Goal: Navigation & Orientation: Find specific page/section

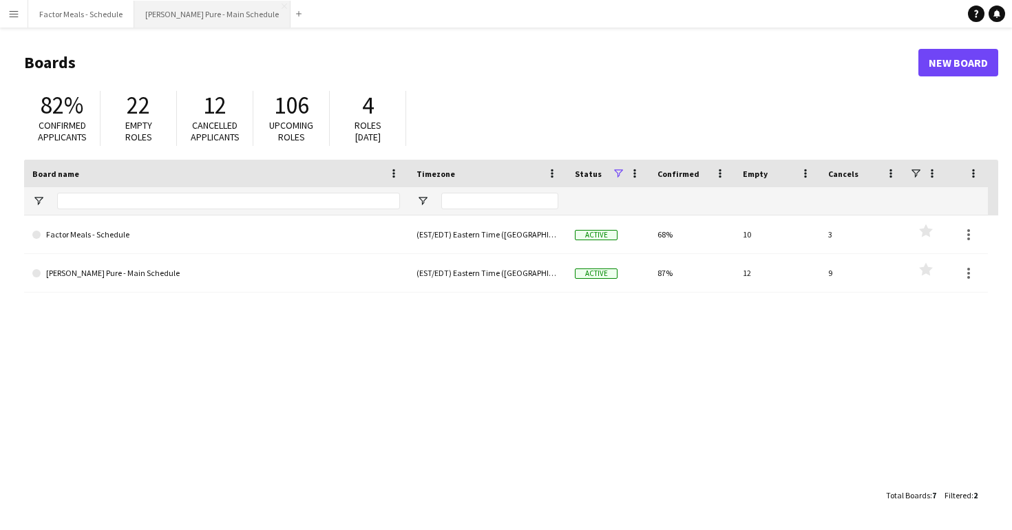
click at [197, 10] on button "[PERSON_NAME] Pure - Main Schedule Close" at bounding box center [212, 14] width 156 height 27
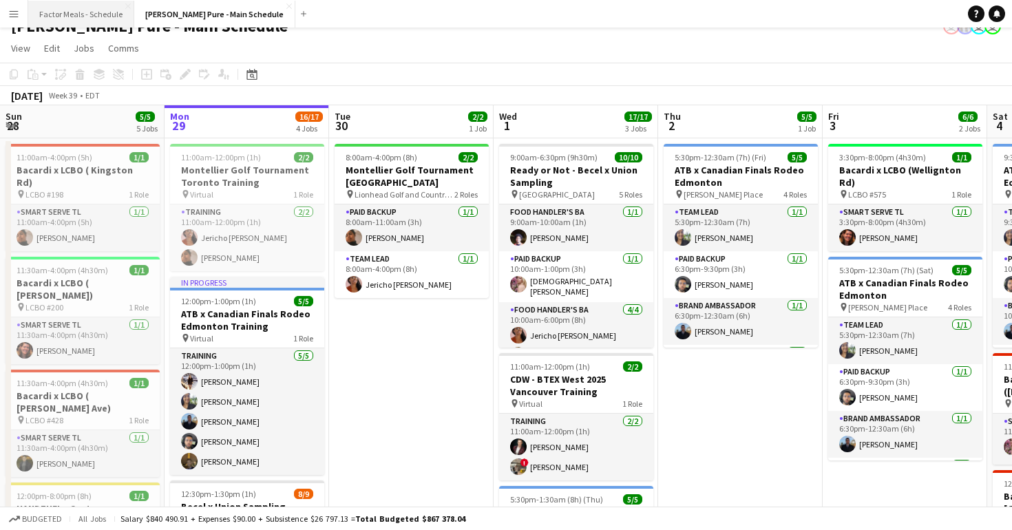
click at [79, 10] on button "Factor Meals - Schedule Close" at bounding box center [81, 14] width 106 height 27
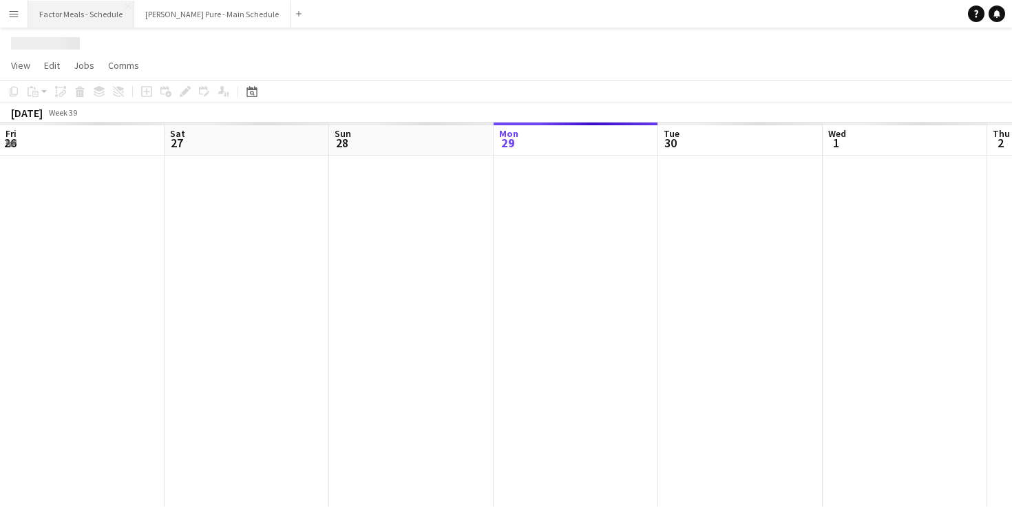
scroll to position [0, 329]
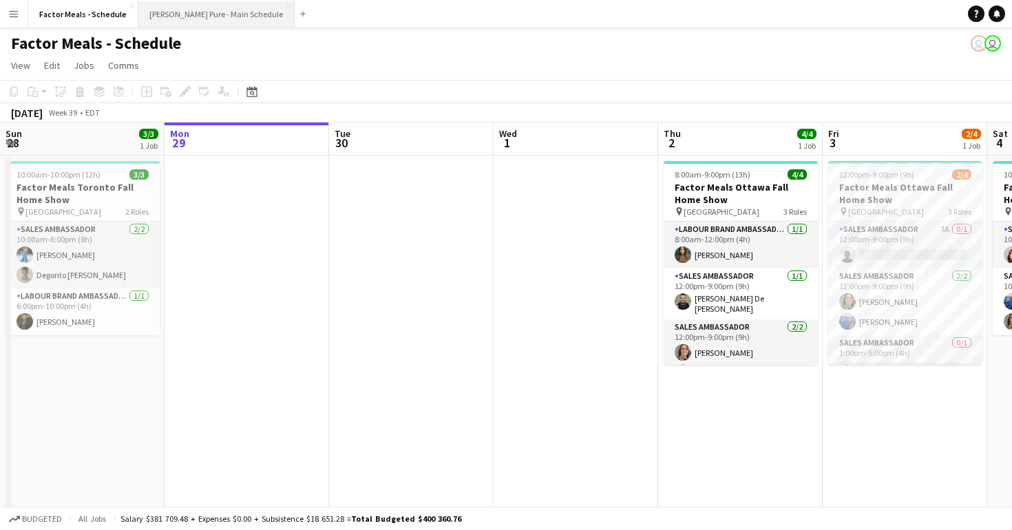
click at [184, 15] on button "[PERSON_NAME] Pure - Main Schedule Close" at bounding box center [216, 14] width 156 height 27
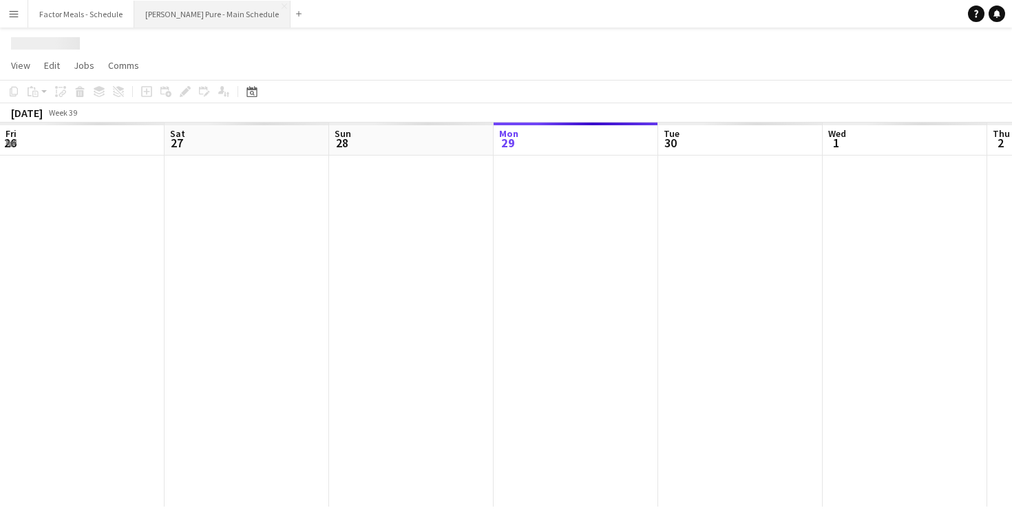
scroll to position [0, 329]
